Goal: Task Accomplishment & Management: Complete application form

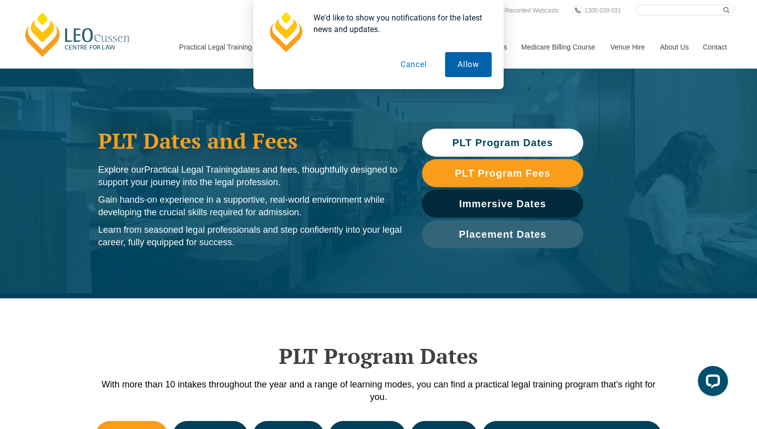
click at [464, 62] on button "Allow" at bounding box center [468, 64] width 47 height 25
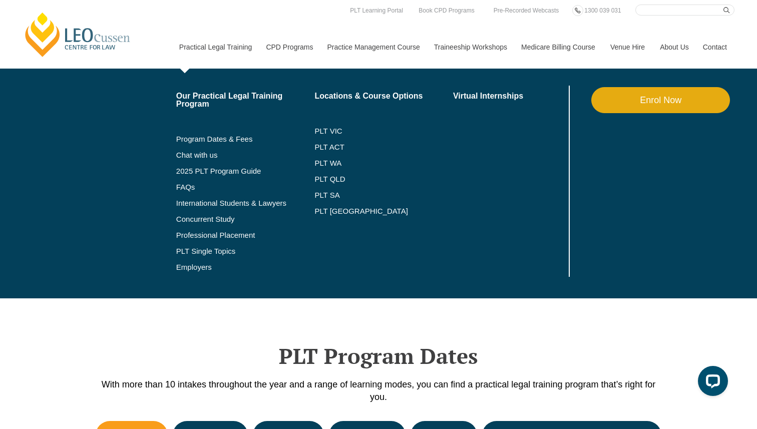
click at [712, 101] on link "Enrol Now" at bounding box center [660, 100] width 139 height 26
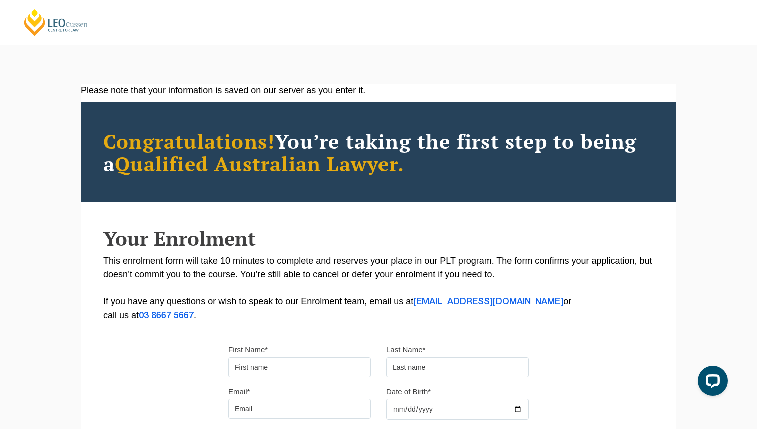
scroll to position [248, 0]
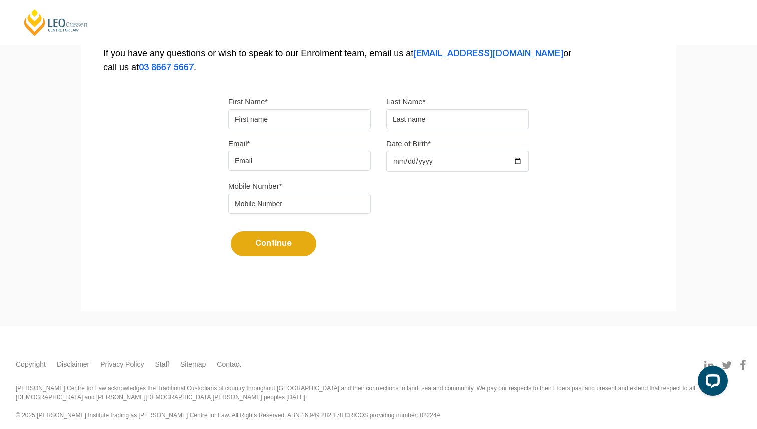
click at [276, 124] on input "First Name*" at bounding box center [299, 119] width 143 height 20
type input "Teresa"
type input "Ilias"
type input "teresailias2010@hormail.cim"
type input "2002-06-05"
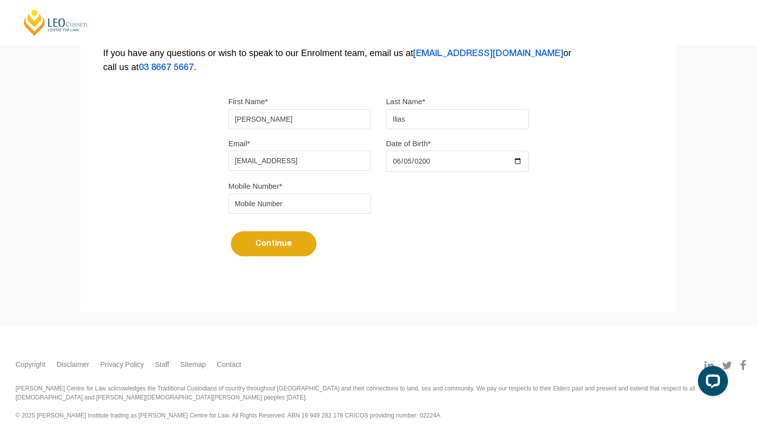
click at [297, 165] on input "teresailias2010@hormail.cim" at bounding box center [299, 161] width 143 height 20
type input "teresailias2010@hotmail.cim"
click at [299, 201] on input "tel" at bounding box center [299, 204] width 143 height 20
type input "0413632508"
click at [307, 243] on button "Continue" at bounding box center [274, 243] width 86 height 25
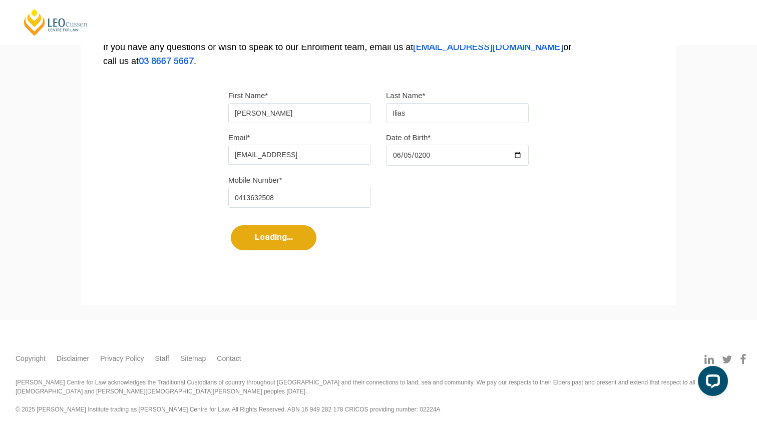
select select
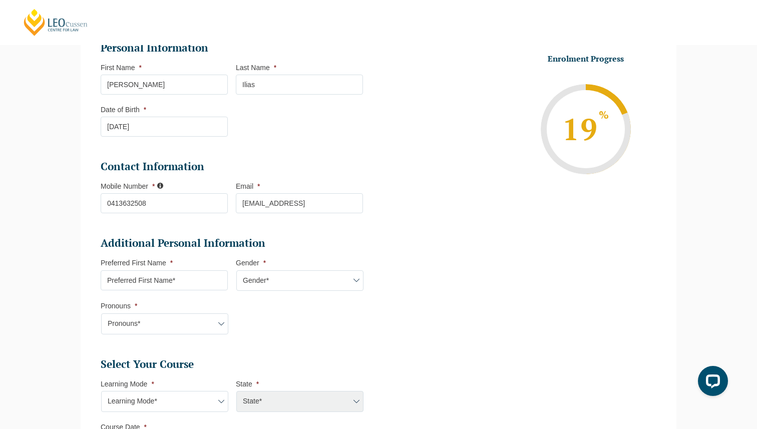
scroll to position [155, 0]
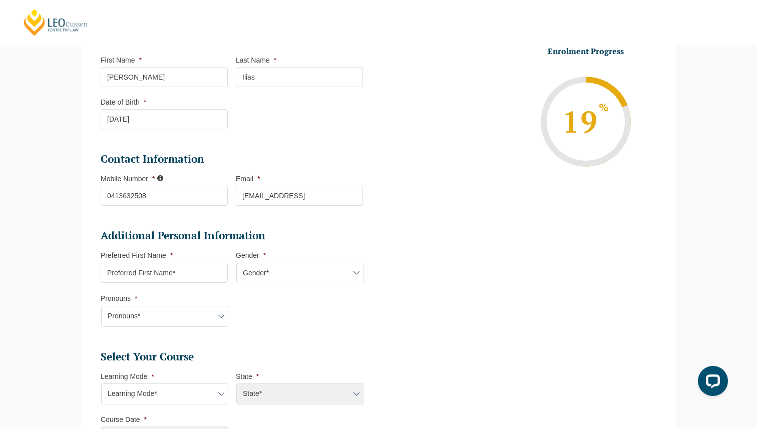
click at [194, 271] on input "Preferred First Name *" at bounding box center [164, 273] width 127 height 20
type input "Teresa"
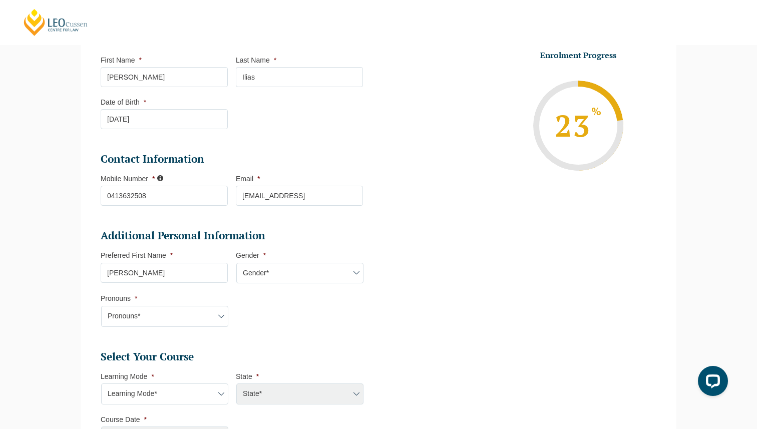
click at [258, 275] on select "Gender* Male Female Nonbinary Intersex Prefer not to disclose Other" at bounding box center [299, 273] width 127 height 21
select select "Female"
click at [236, 264] on select "Gender* Male Female Nonbinary Intersex Prefer not to disclose Other" at bounding box center [299, 273] width 127 height 21
click at [191, 321] on select "Pronouns* She/Her/Hers He/Him/His They/Them/Theirs Other Prefer not to disclose" at bounding box center [164, 316] width 127 height 21
select select "She/Her/Hers"
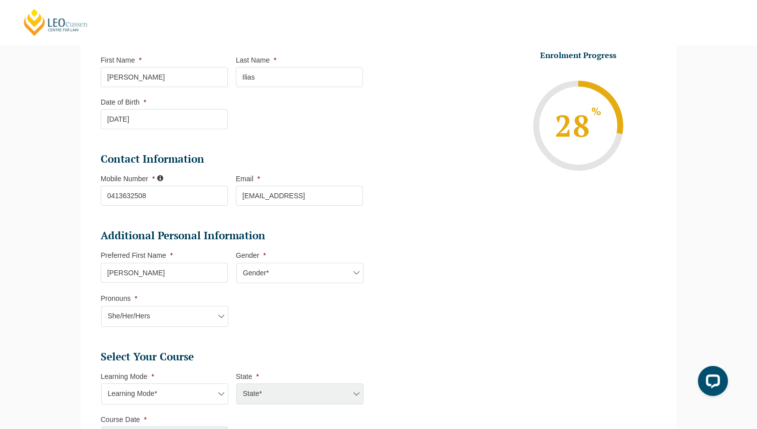
click at [101, 307] on select "Pronouns* She/Her/Hers He/Him/His They/Them/Theirs Other Prefer not to disclose" at bounding box center [164, 316] width 127 height 21
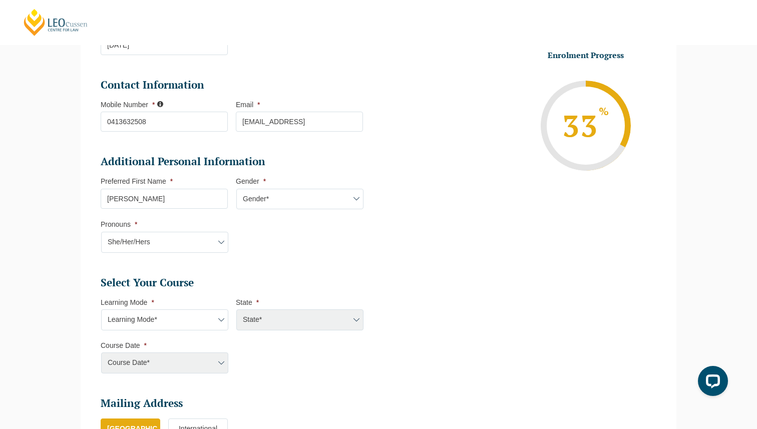
scroll to position [237, 0]
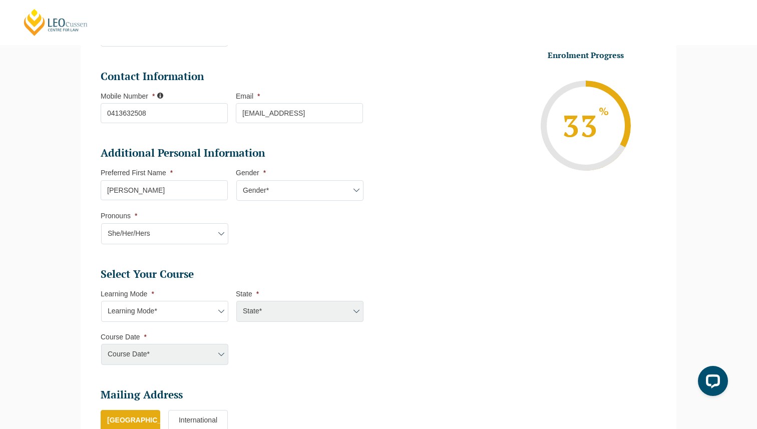
click at [174, 307] on select "Learning Mode* Online Full Time Learning Online Part Time Learning Blended Full…" at bounding box center [164, 311] width 127 height 21
select select "Blended Full Time Learning"
click at [101, 302] on select "Learning Mode* Online Full Time Learning Online Part Time Learning Blended Full…" at bounding box center [164, 311] width 127 height 21
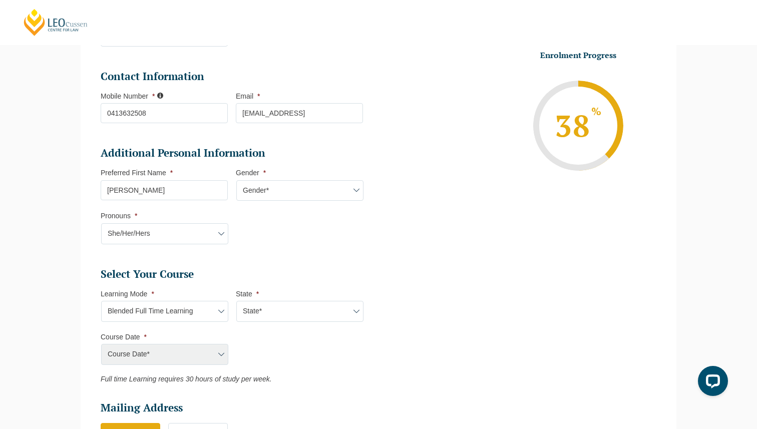
click at [270, 304] on select "State* ACT/NSW QLD SA VIC WA" at bounding box center [299, 311] width 127 height 21
select select "VIC"
click at [236, 302] on select "State* ACT/NSW QLD SA VIC WA" at bounding box center [299, 311] width 127 height 21
click at [189, 354] on select "Course Date* September 2025 (22-Sep-2025 to 20-Feb-2026) December 2025 (08-Dec-…" at bounding box center [164, 354] width 127 height 21
select select "January 2026 (27-Jan-2026 to 12-Jun-2026)"
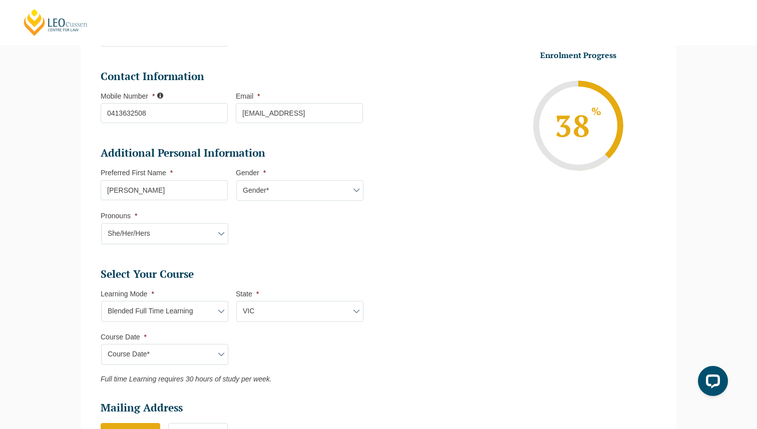
click at [101, 345] on select "Course Date* September 2025 (22-Sep-2025 to 20-Feb-2026) December 2025 (08-Dec-…" at bounding box center [164, 354] width 127 height 21
type input "Intake 01 January 2026 FT"
type input "Practical Legal Training (VIC)"
select select "VIC PLT (JAN) 2026 Full Time Blended"
click at [213, 360] on select "Course Date* September 2025 (22-Sep-2025 to 20-Feb-2026) December 2025 (08-Dec-…" at bounding box center [164, 354] width 127 height 21
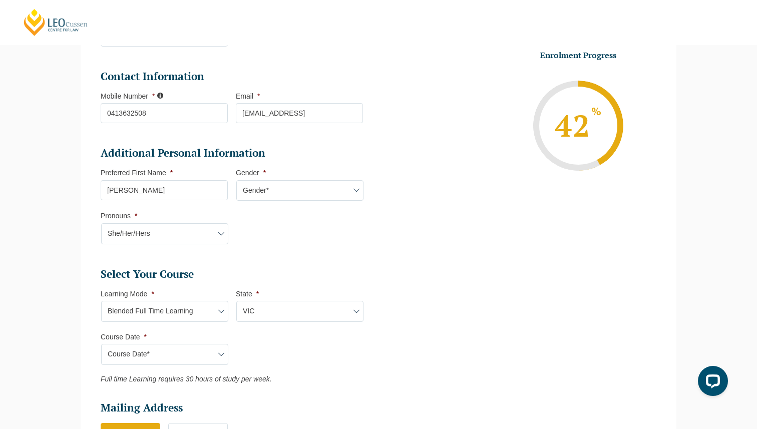
click at [101, 345] on select "Course Date* September 2025 (22-Sep-2025 to 20-Feb-2026) December 2025 (08-Dec-…" at bounding box center [164, 354] width 127 height 21
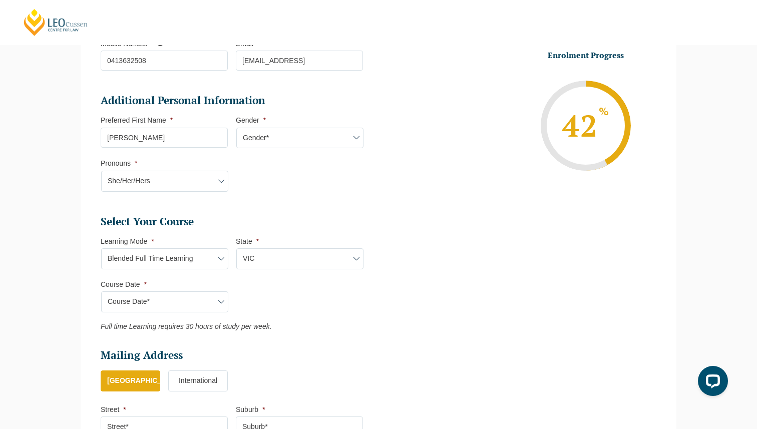
scroll to position [294, 0]
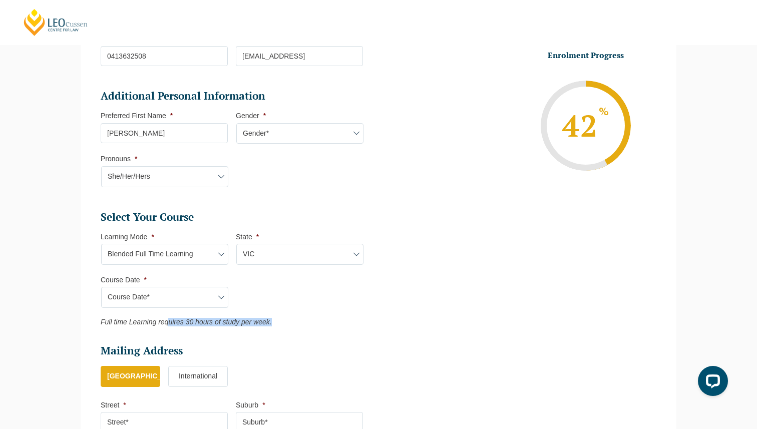
drag, startPoint x: 167, startPoint y: 325, endPoint x: 271, endPoint y: 325, distance: 104.1
click at [271, 325] on p "Full time Learning requires 30 hours of study per week." at bounding box center [232, 322] width 262 height 8
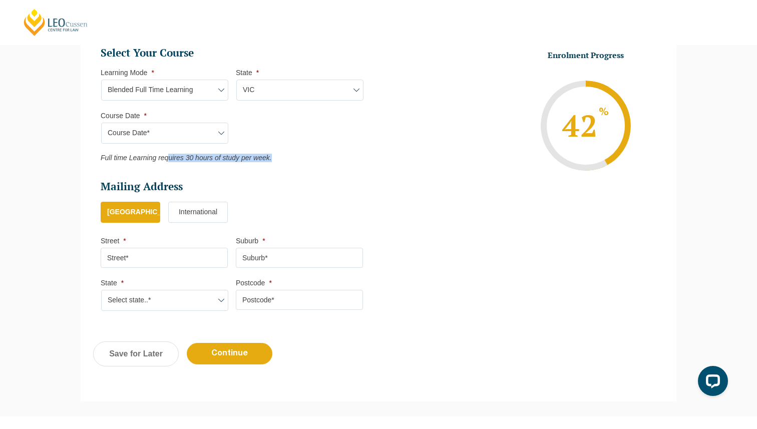
scroll to position [463, 0]
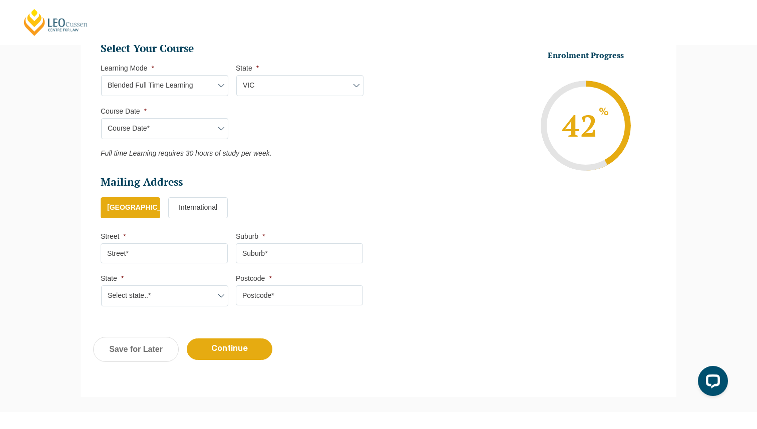
click at [175, 238] on li "Street *" at bounding box center [168, 248] width 135 height 32
click at [169, 253] on input "Street *" at bounding box center [164, 253] width 127 height 20
type input "10 Kelan Stret"
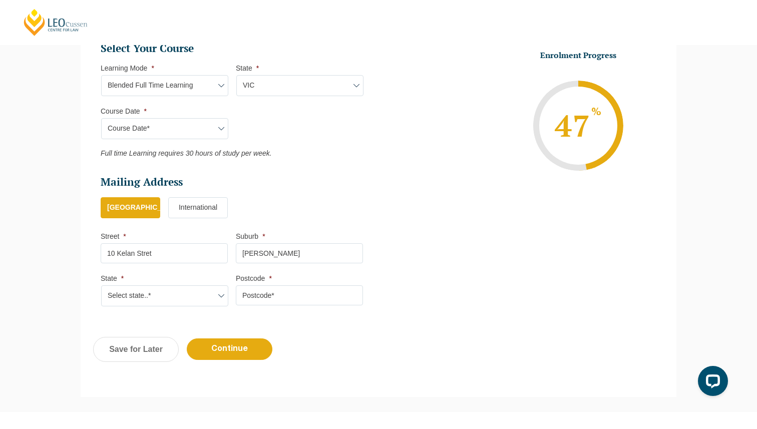
type input "Clyde North"
click at [169, 285] on li "State * Select state..* VIC WA QLD SA NSW NT ACT TAS" at bounding box center [168, 290] width 135 height 33
click at [169, 302] on select "Select state..* VIC WA QLD SA NSW NT ACT TAS" at bounding box center [164, 295] width 127 height 21
select select "VIC"
click at [101, 287] on select "Select state..* VIC WA QLD SA NSW NT ACT TAS" at bounding box center [164, 295] width 127 height 21
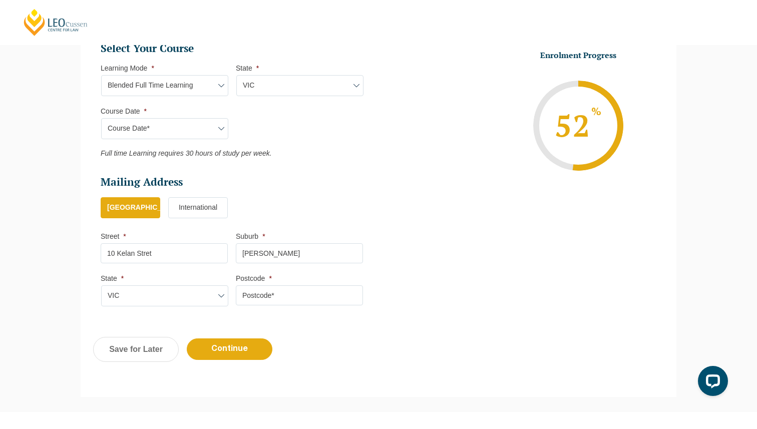
click at [259, 297] on input "Postcode *" at bounding box center [299, 295] width 127 height 20
type input "3978"
click at [244, 351] on input "Continue" at bounding box center [230, 349] width 86 height 22
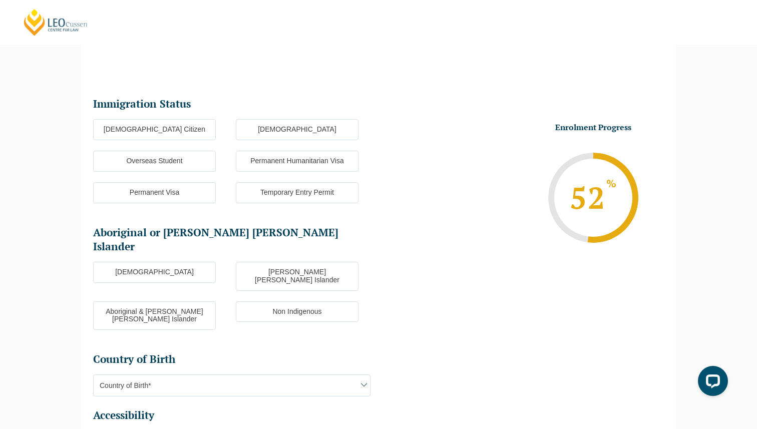
scroll to position [87, 0]
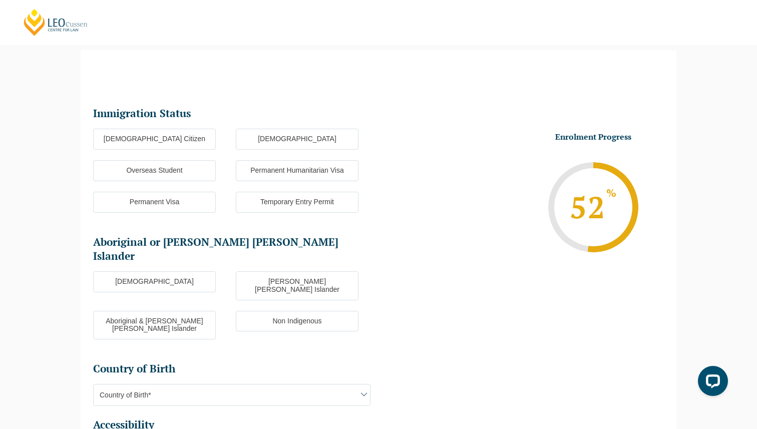
click at [163, 139] on label "Australian Citizen" at bounding box center [154, 139] width 123 height 21
click at [0, 0] on input "Australian Citizen" at bounding box center [0, 0] width 0 height 0
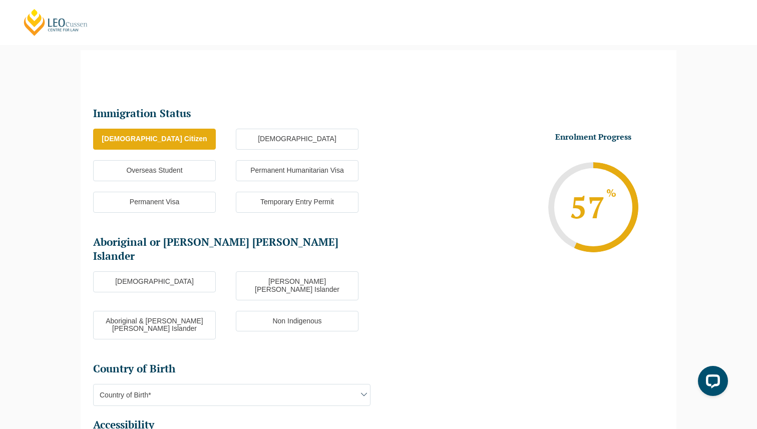
click at [286, 311] on label "Non Indigenous" at bounding box center [297, 321] width 123 height 21
click at [0, 0] on input "Non Indigenous" at bounding box center [0, 0] width 0 height 0
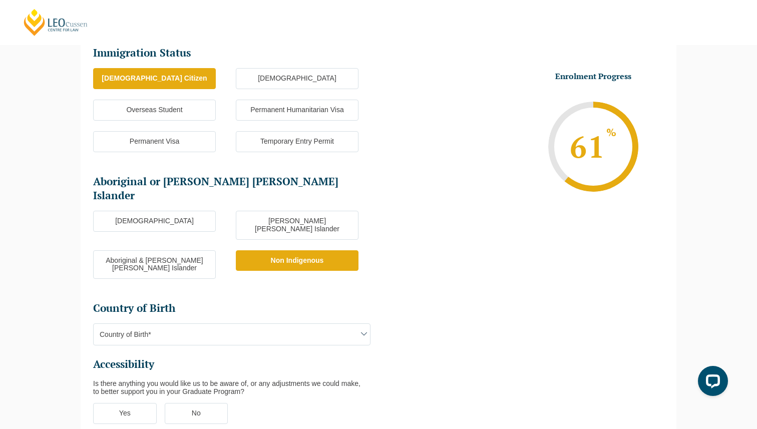
scroll to position [169, 0]
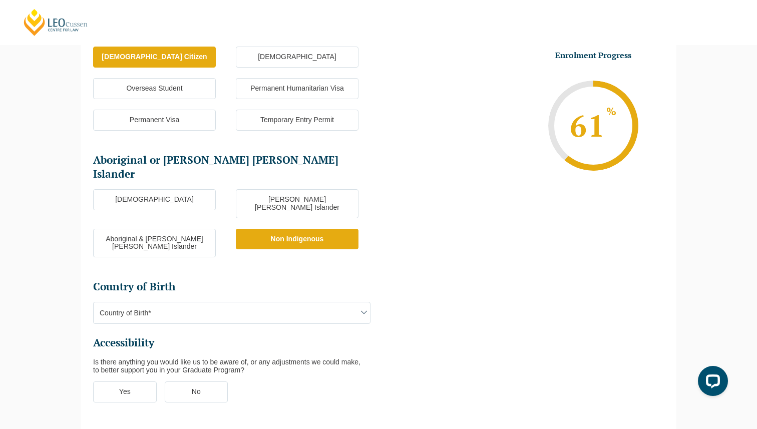
click at [290, 302] on span "Country of Birth*" at bounding box center [232, 312] width 276 height 21
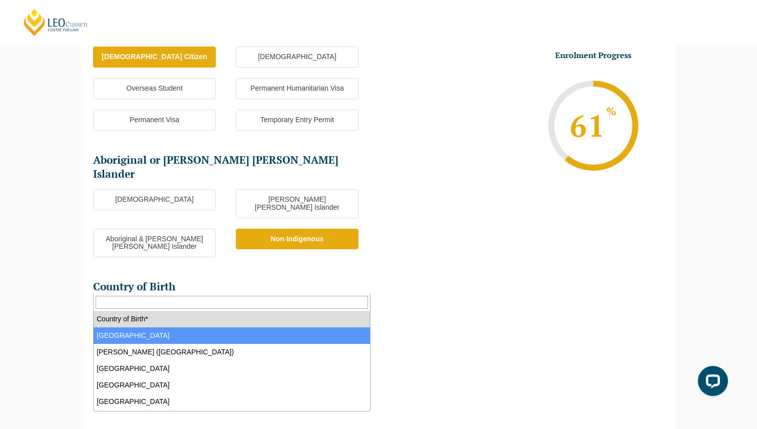
select select "Australia 1101"
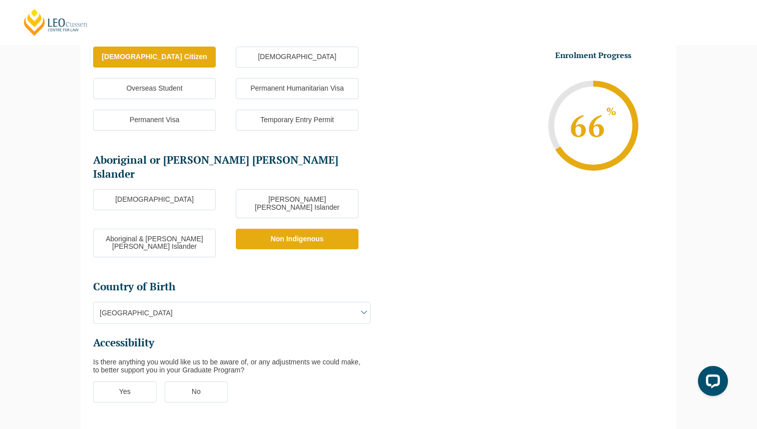
click at [196, 381] on label "No" at bounding box center [197, 391] width 64 height 21
click at [0, 0] on input "No" at bounding box center [0, 0] width 0 height 0
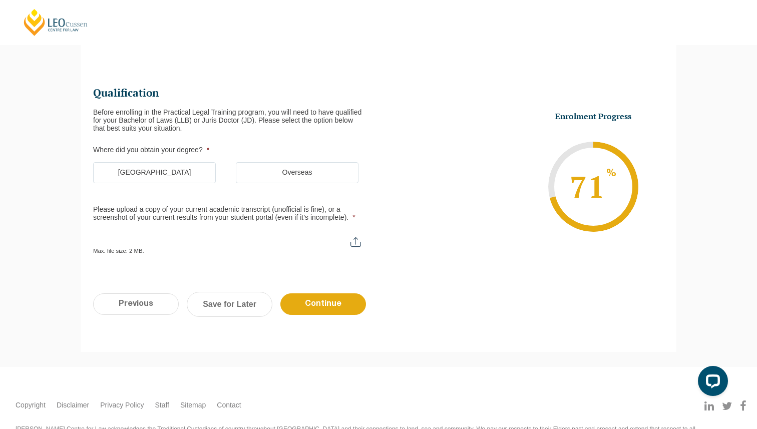
scroll to position [87, 0]
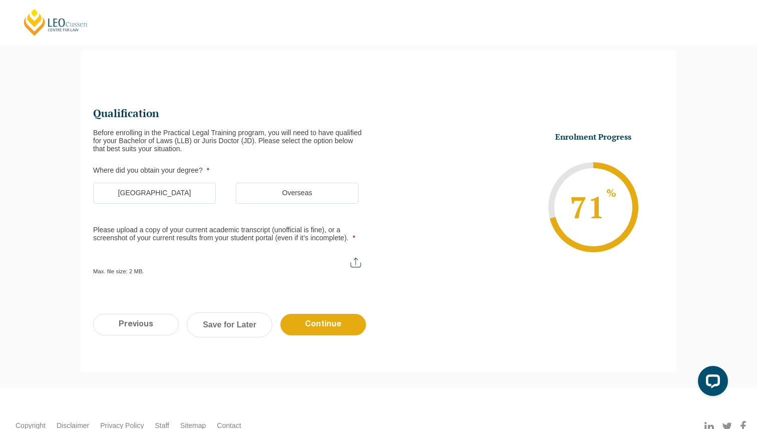
click at [201, 195] on label "Australia" at bounding box center [154, 193] width 123 height 21
click at [0, 0] on input "Australia" at bounding box center [0, 0] width 0 height 0
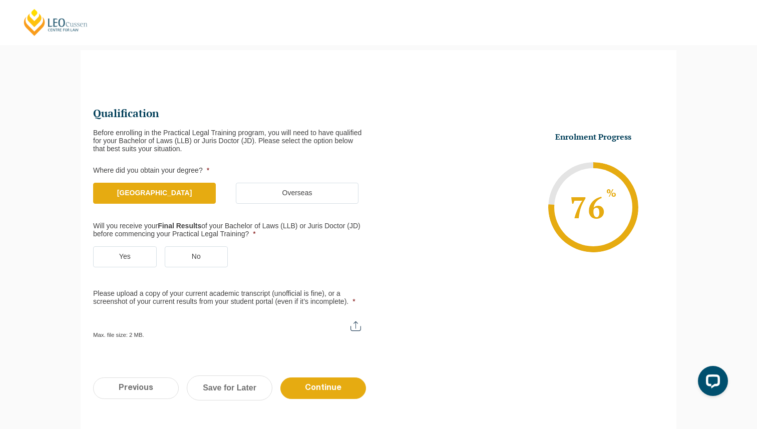
click at [133, 255] on label "Yes" at bounding box center [125, 256] width 64 height 21
click at [0, 0] on input "Yes" at bounding box center [0, 0] width 0 height 0
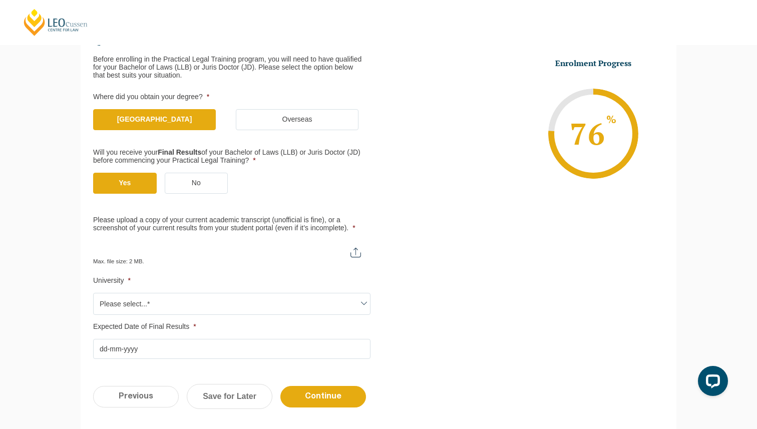
scroll to position [159, 0]
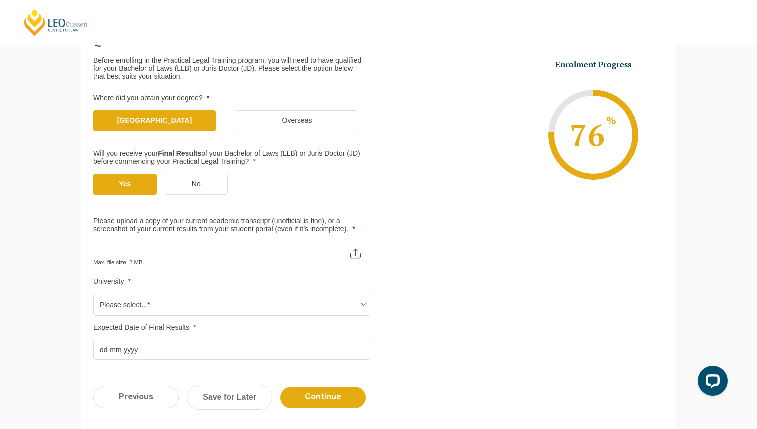
click at [222, 259] on div "Max. file size: 2 MB." at bounding box center [231, 253] width 277 height 25
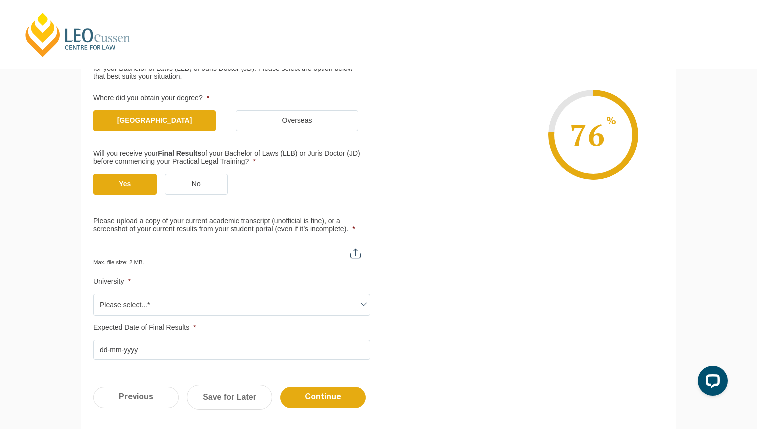
click at [354, 255] on input "Please upload a copy of your current academic transcript (unofficial is fine), …" at bounding box center [231, 249] width 277 height 17
type input "C:\fakepath\Transcript - ILIAS.pdf"
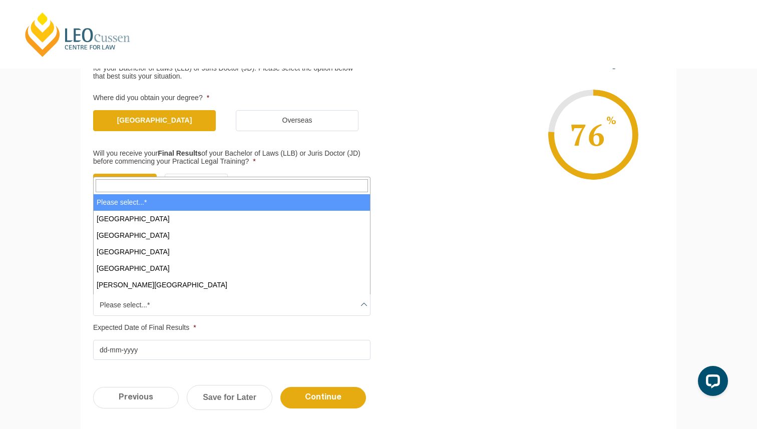
click at [195, 297] on span "Please select...*" at bounding box center [232, 304] width 276 height 21
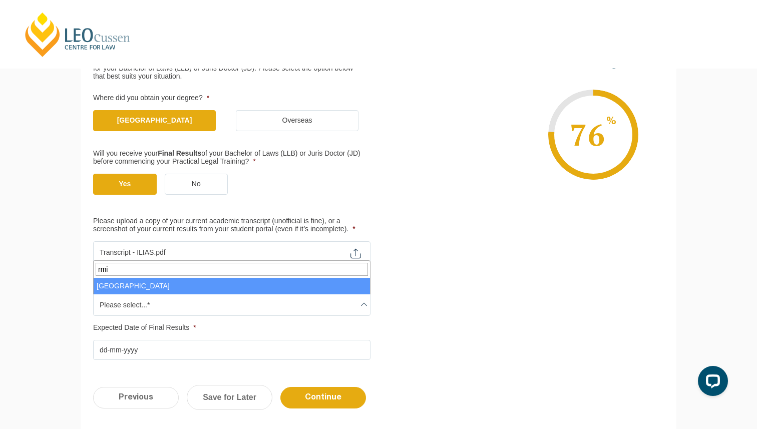
type input "rmit"
select select "RMIT University"
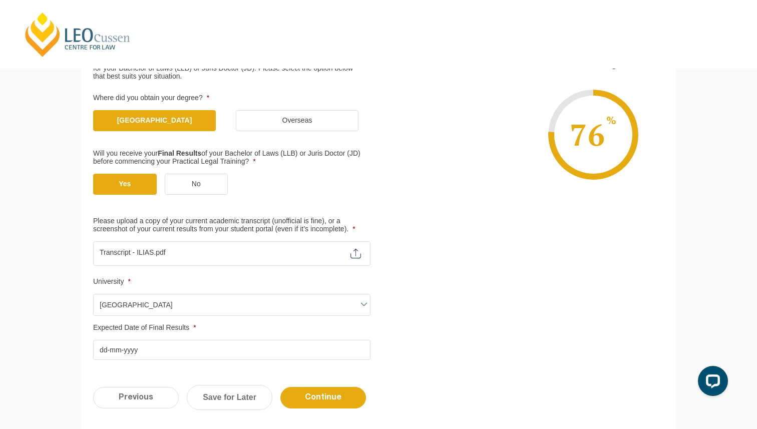
click at [149, 350] on input "Expected Date of Final Results *" at bounding box center [231, 350] width 277 height 20
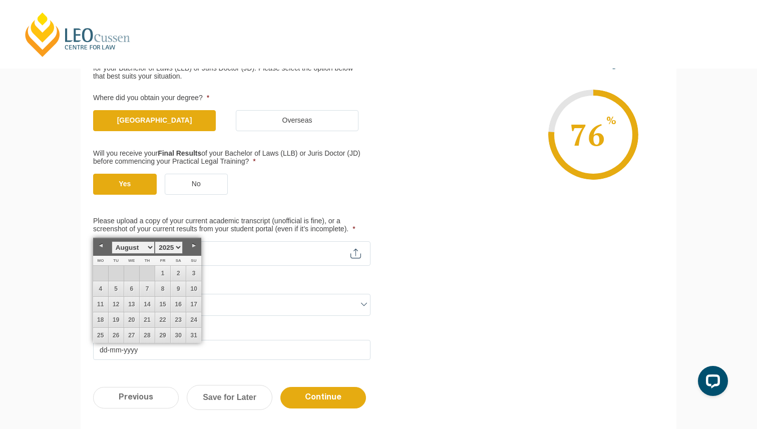
click at [192, 246] on link "Next" at bounding box center [193, 245] width 15 height 15
click at [105, 275] on link "1" at bounding box center [100, 273] width 15 height 15
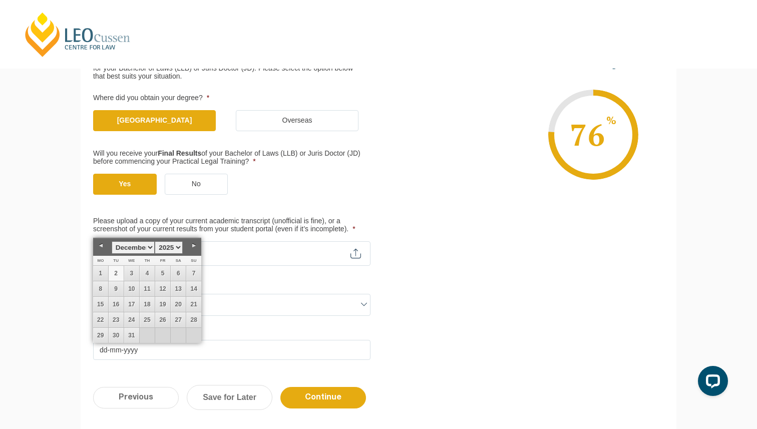
type input "01-12-2025"
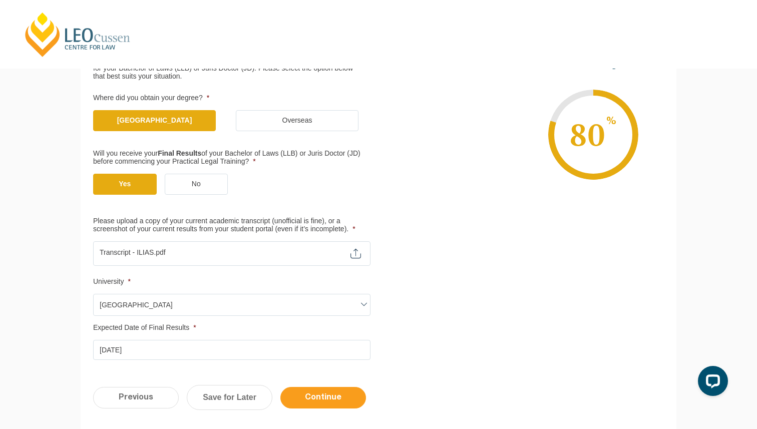
click at [326, 404] on input "Continue" at bounding box center [323, 398] width 86 height 22
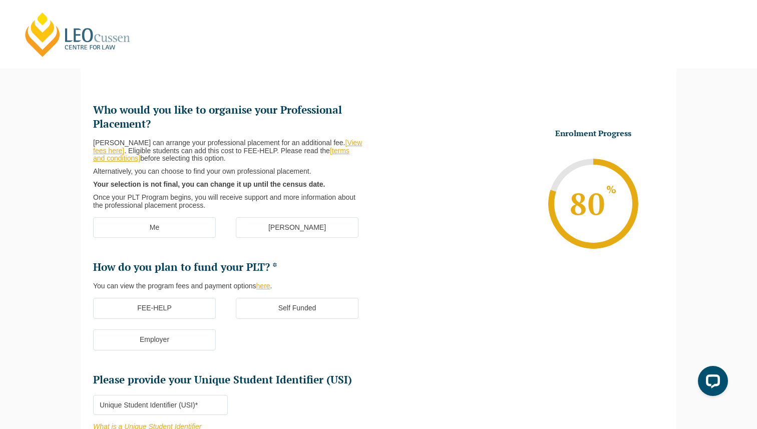
scroll to position [87, 0]
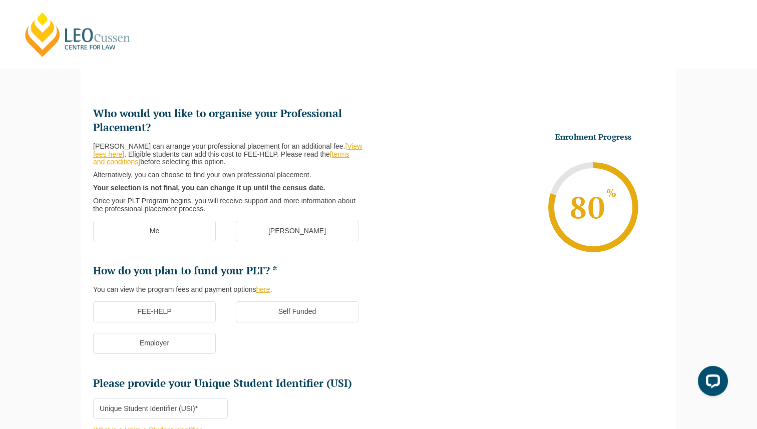
click at [203, 225] on label "Me" at bounding box center [154, 231] width 123 height 21
click at [0, 0] on input "Me" at bounding box center [0, 0] width 0 height 0
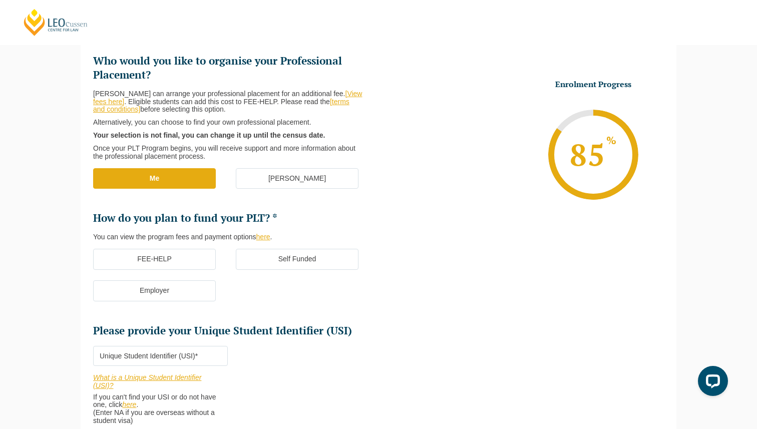
scroll to position [138, 0]
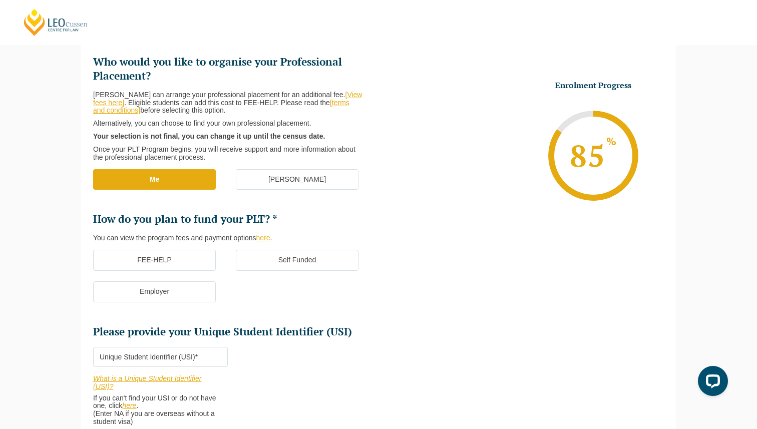
click at [198, 258] on label "FEE-HELP" at bounding box center [154, 260] width 123 height 21
click at [0, 0] on input "FEE-HELP" at bounding box center [0, 0] width 0 height 0
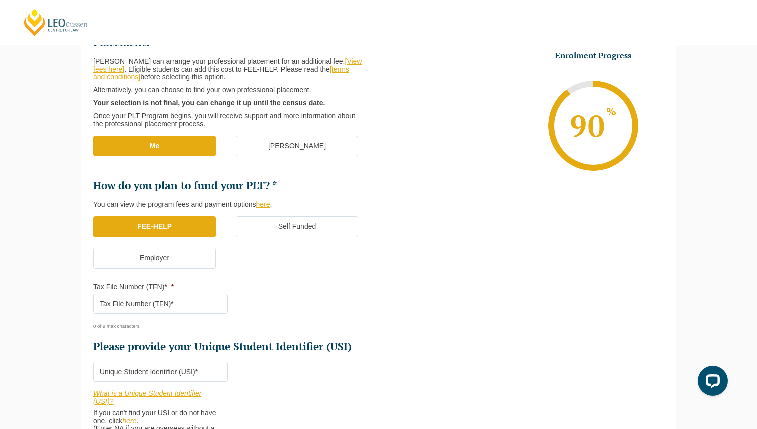
scroll to position [187, 0]
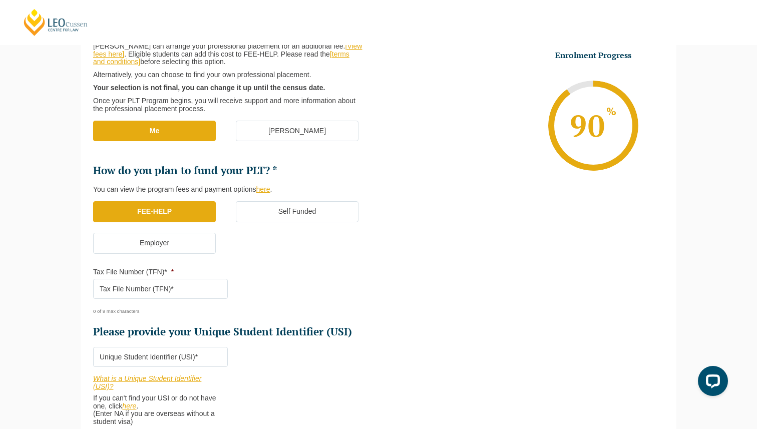
click at [191, 291] on input "Tax File Number (TFN)* *" at bounding box center [160, 289] width 135 height 20
paste input "531577168"
type input "531577168"
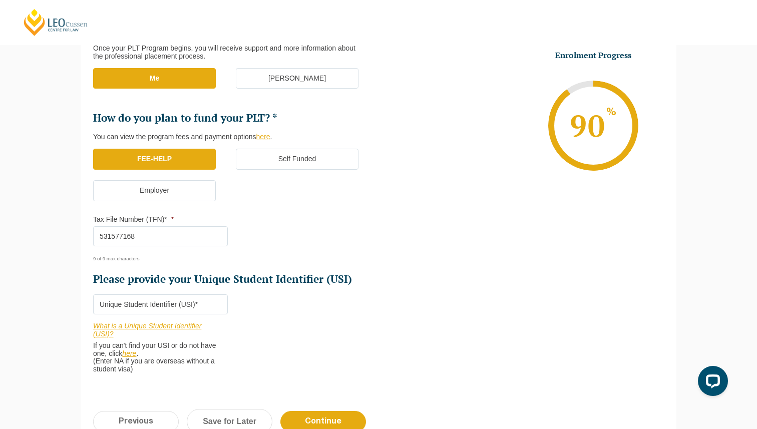
scroll to position [239, 0]
click at [192, 307] on input "Please provide your Unique Student Identifier (USI) *" at bounding box center [160, 305] width 135 height 20
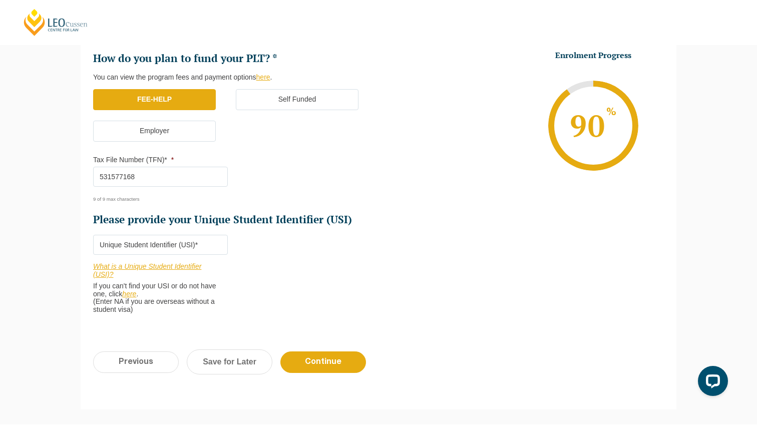
scroll to position [304, 0]
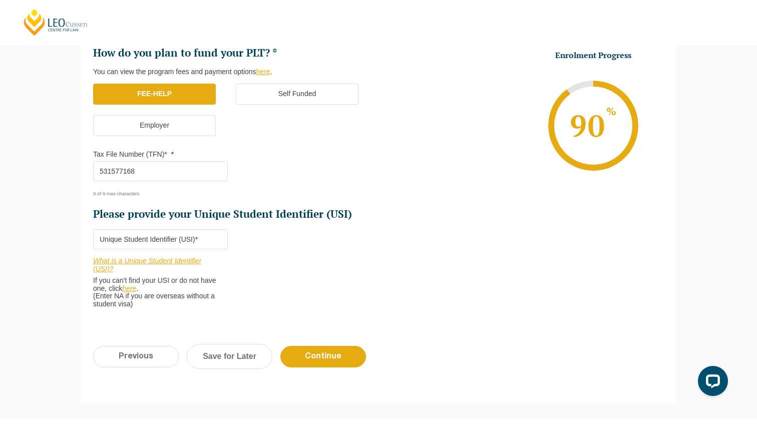
click at [133, 287] on link "here" at bounding box center [129, 288] width 14 height 8
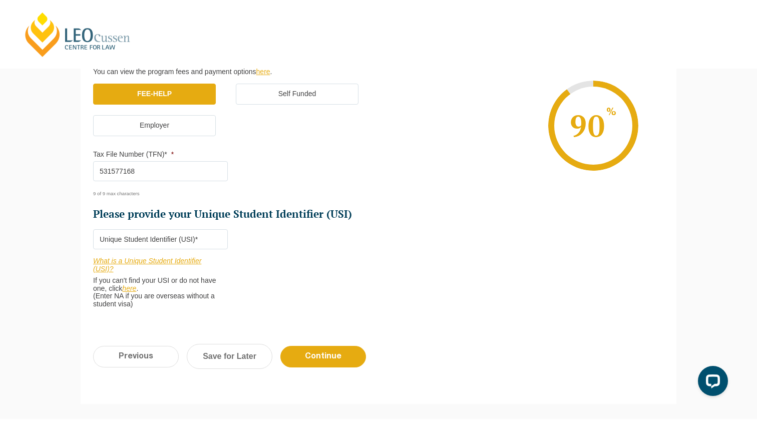
click at [209, 241] on input "Please provide your Unique Student Identifier (USI) *" at bounding box center [160, 239] width 135 height 20
paste input "96FTQAWKMP"
type input "96FTQAWKMP"
click at [345, 357] on input "Continue" at bounding box center [323, 357] width 86 height 22
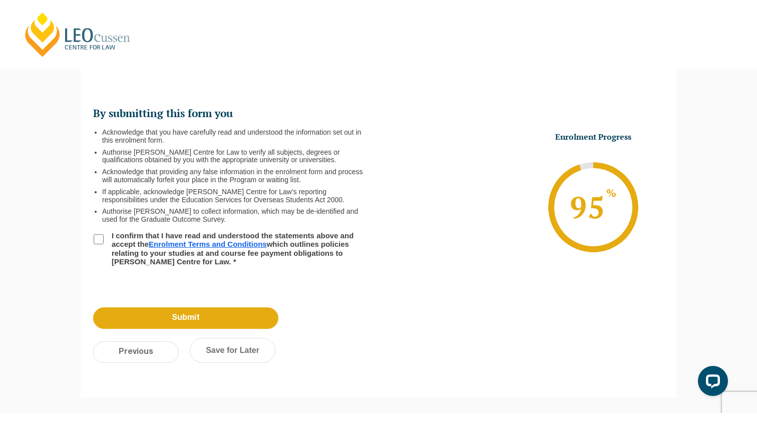
scroll to position [87, 0]
click at [104, 241] on li "I confirm that I have read and understood the statements above and accept the E…" at bounding box center [235, 248] width 285 height 35
click at [101, 239] on input "I confirm that I have read and understood the statements above and accept the E…" at bounding box center [99, 239] width 10 height 10
checkbox input "true"
click at [137, 309] on input "Submit" at bounding box center [185, 318] width 185 height 22
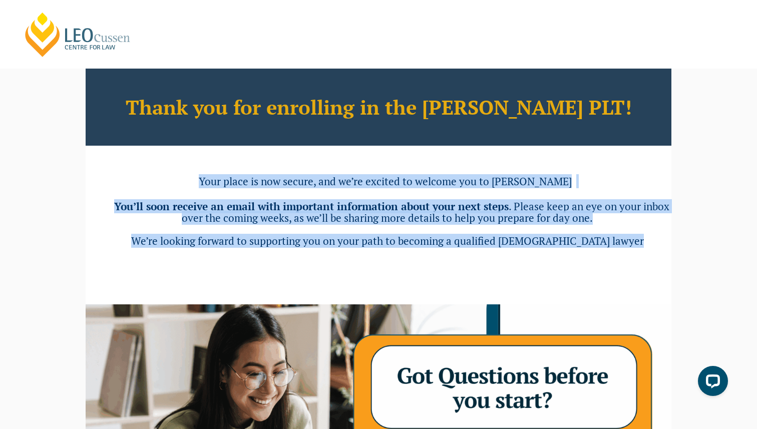
drag, startPoint x: 287, startPoint y: 163, endPoint x: 287, endPoint y: 269, distance: 105.6
click at [287, 269] on div "Thank you for enrolling in the Leo Cussen PLT! Your place is now secure, and we…" at bounding box center [378, 357] width 585 height 577
click at [287, 269] on h3 at bounding box center [391, 266] width 559 height 12
